Goal: Task Accomplishment & Management: Use online tool/utility

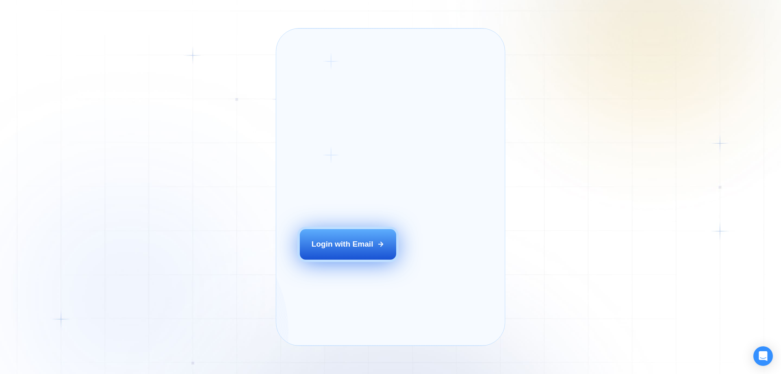
click at [371, 259] on button "Login with Email" at bounding box center [348, 244] width 97 height 30
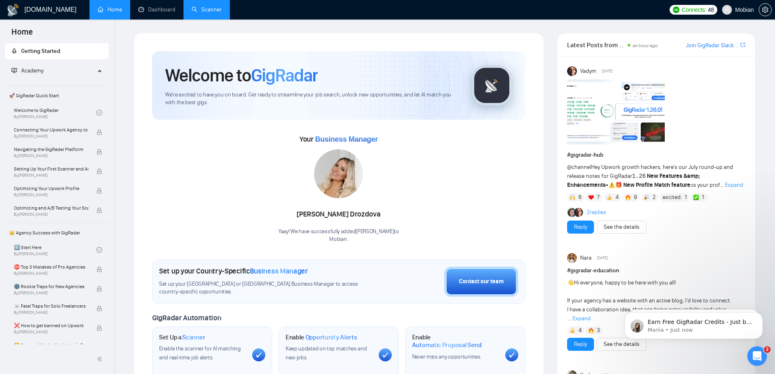
click at [199, 6] on link "Scanner" at bounding box center [207, 9] width 30 height 7
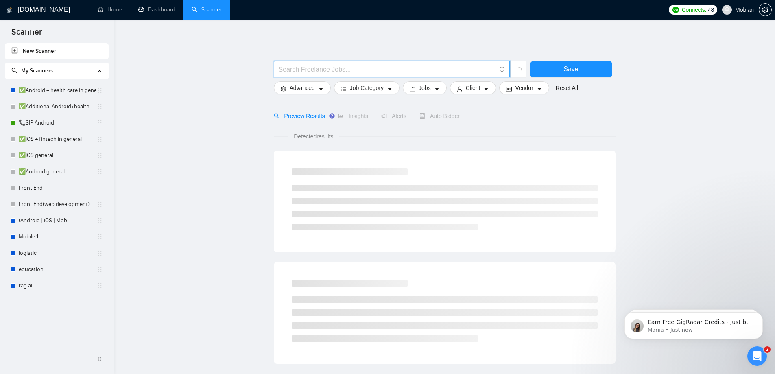
click at [312, 66] on input "text" at bounding box center [387, 69] width 217 height 10
paste input "754052"
type input "754052"
drag, startPoint x: 317, startPoint y: 71, endPoint x: 252, endPoint y: 77, distance: 65.8
click at [253, 77] on main "754052 Save Advanced Job Category Jobs Client Vendor Reset All Preview Results …" at bounding box center [444, 366] width 635 height 666
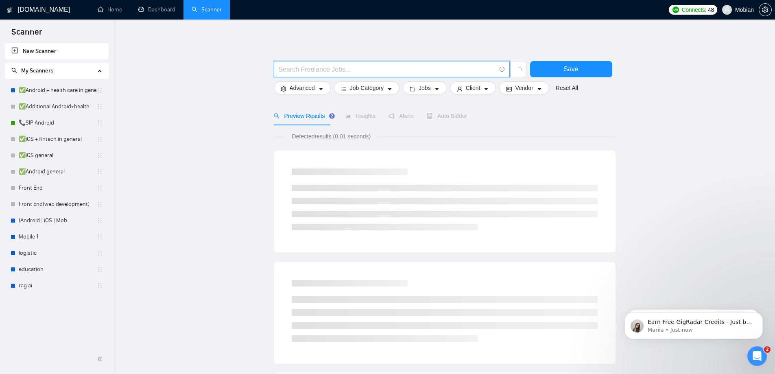
paste input "langchain"
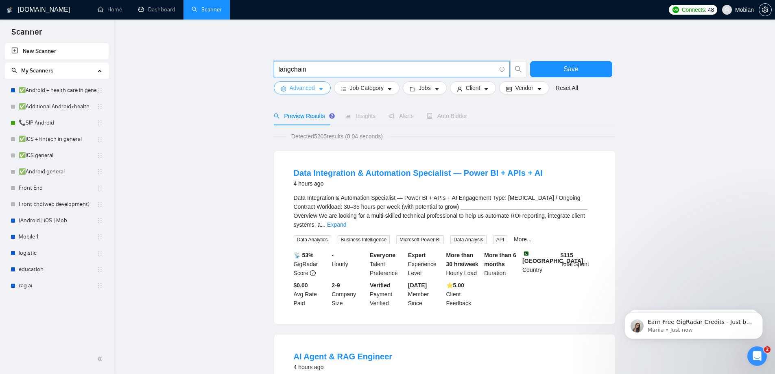
type input "langchain"
click at [316, 85] on button "Advanced" at bounding box center [302, 87] width 57 height 13
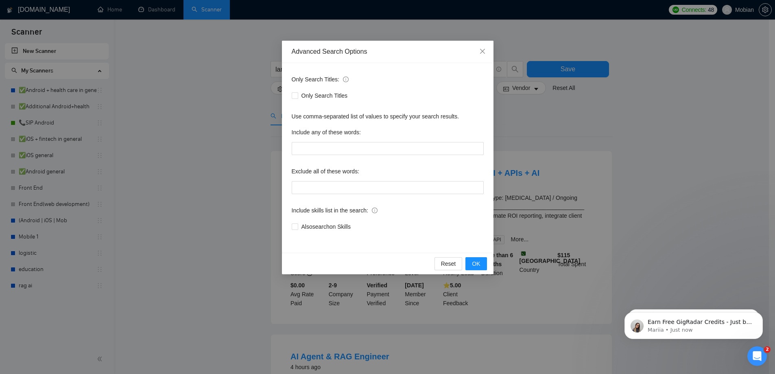
click at [233, 132] on div "Advanced Search Options Only Search Titles: Only Search Titles Use comma-separa…" at bounding box center [387, 187] width 775 height 374
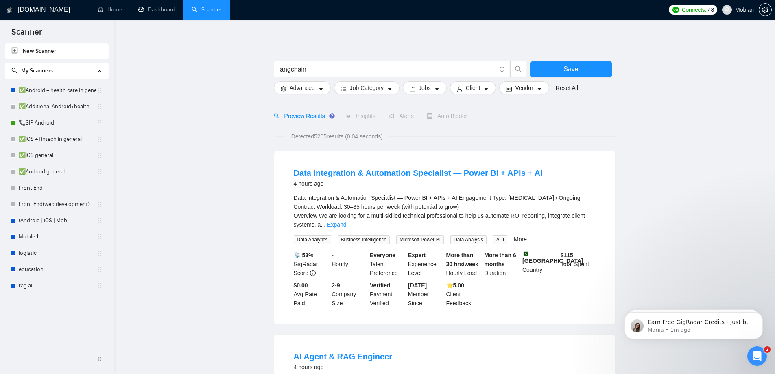
click at [582, 115] on div "Preview Results Insights Alerts Auto Bidder" at bounding box center [445, 116] width 342 height 19
click at [408, 117] on span "Alerts" at bounding box center [401, 116] width 25 height 7
click at [565, 66] on span "Save" at bounding box center [571, 69] width 15 height 10
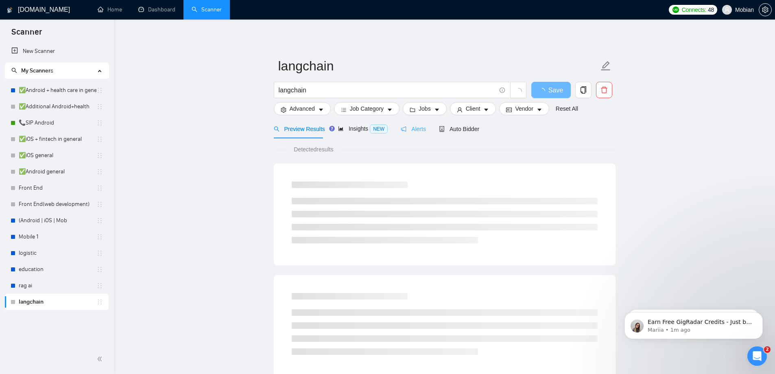
click at [414, 123] on div "Alerts" at bounding box center [413, 128] width 25 height 19
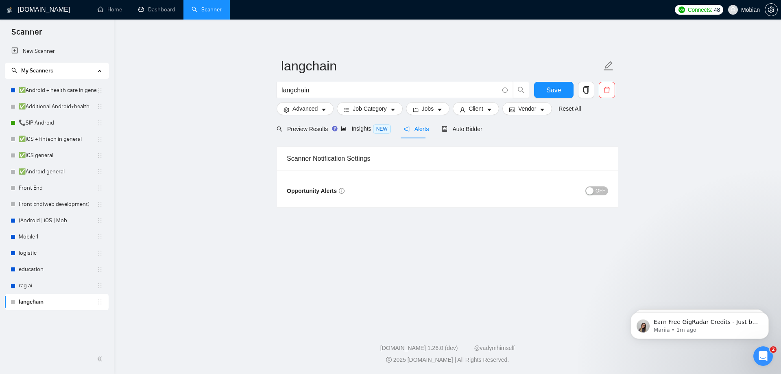
click at [597, 190] on button "OFF" at bounding box center [597, 190] width 23 height 9
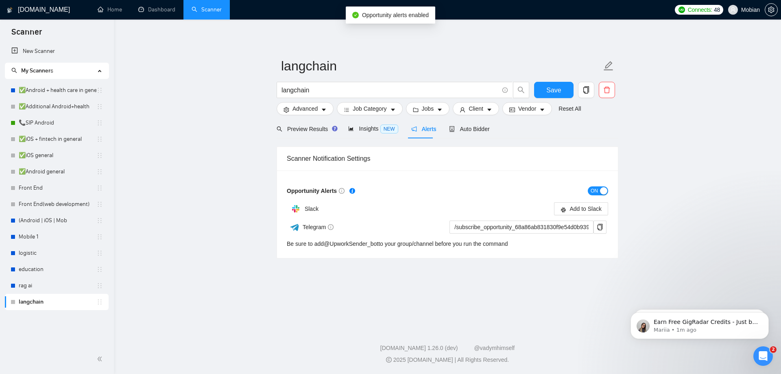
click at [696, 147] on main "langchain langchain Save Advanced Job Category Jobs Client Vendor Reset All Pre…" at bounding box center [447, 172] width 641 height 279
click at [180, 321] on div "[DOMAIN_NAME] Home Dashboard Scanner Connects: 48 Mobian langchain langchain Sa…" at bounding box center [448, 187] width 668 height 374
click at [744, 151] on main "langchain langchain Save Advanced Job Category Jobs Client Vendor Reset All Pre…" at bounding box center [447, 172] width 641 height 279
click at [65, 285] on link "rag ai" at bounding box center [58, 286] width 78 height 16
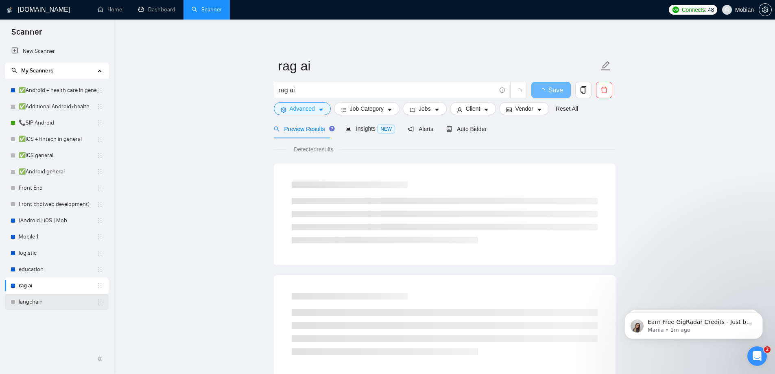
click at [49, 297] on link "langchain" at bounding box center [58, 302] width 78 height 16
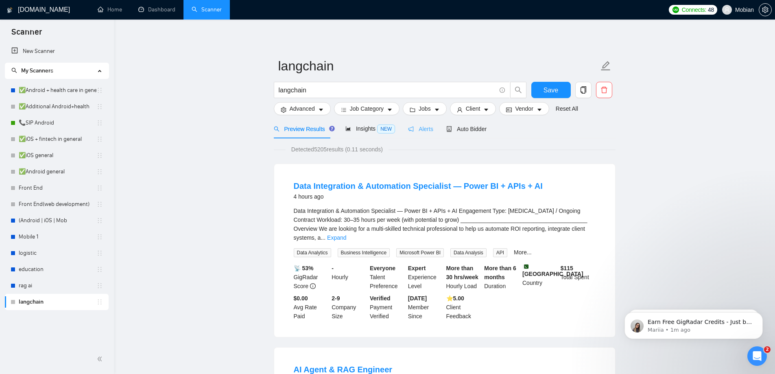
click at [416, 124] on div "Alerts" at bounding box center [420, 128] width 25 height 19
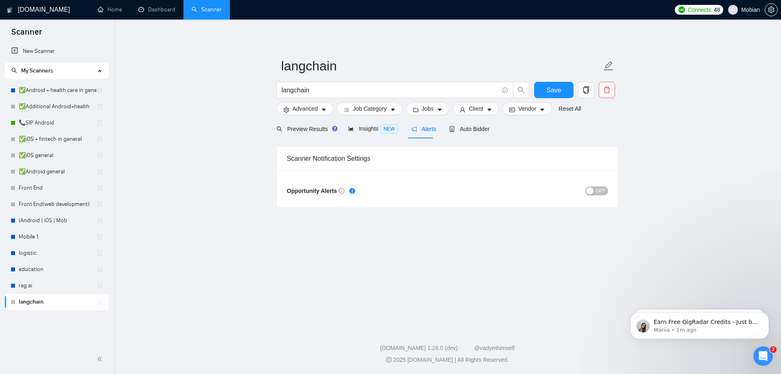
click at [600, 191] on span "OFF" at bounding box center [601, 190] width 10 height 9
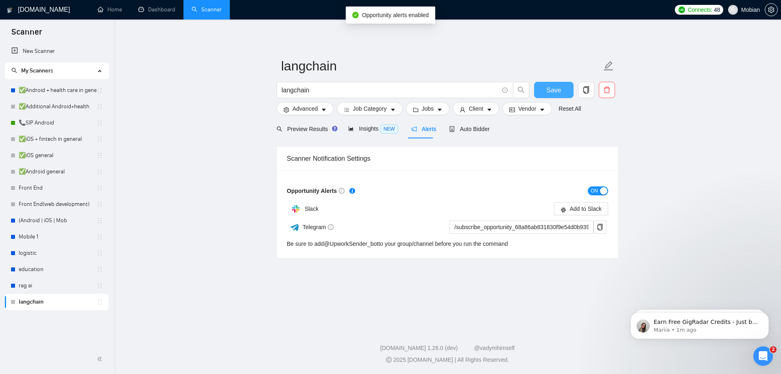
click at [549, 90] on span "Save" at bounding box center [554, 90] width 15 height 10
click at [198, 250] on main "langchain langchain Save Advanced Job Category Jobs Client Vendor Reset All Pre…" at bounding box center [447, 172] width 641 height 279
click at [32, 303] on link "langchain" at bounding box center [58, 302] width 78 height 16
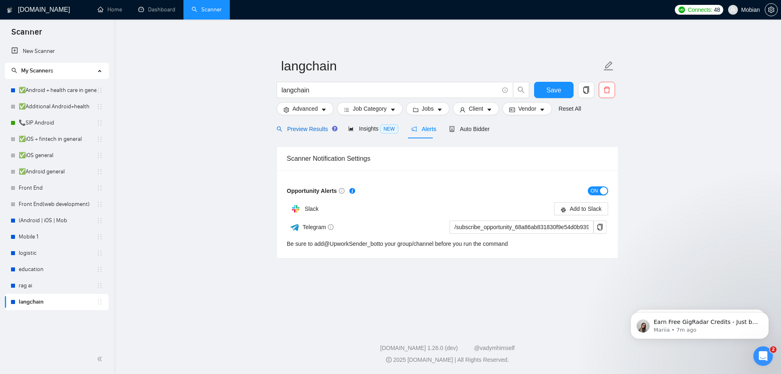
click at [299, 127] on span "Preview Results" at bounding box center [306, 129] width 59 height 7
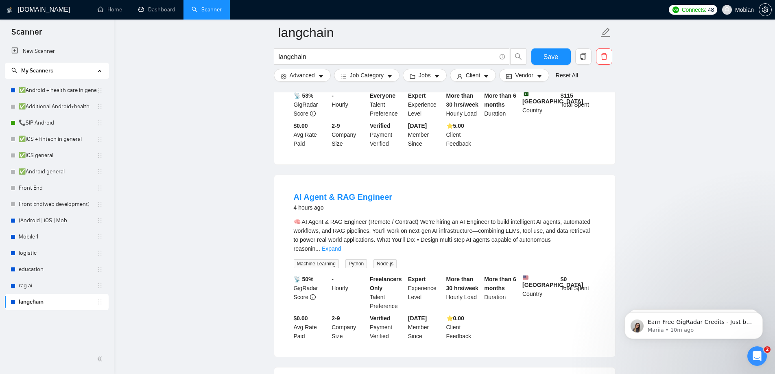
scroll to position [204, 0]
